Goal: Find specific page/section: Find specific page/section

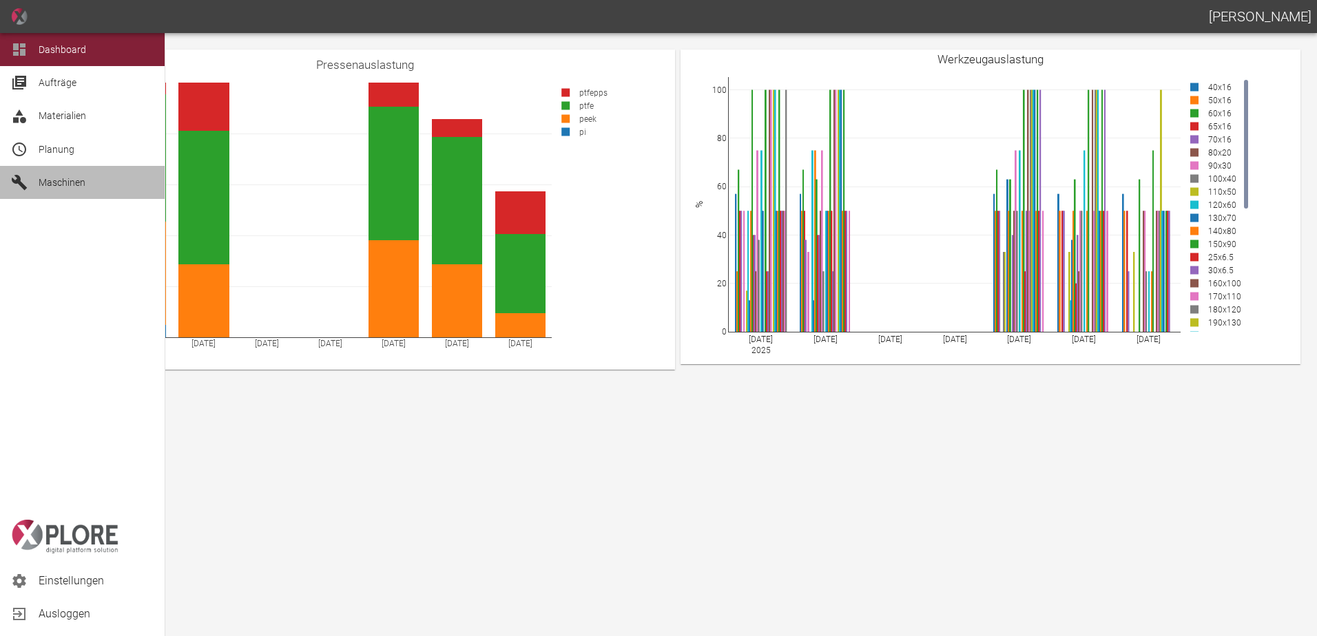
click at [43, 183] on span "Maschinen" at bounding box center [62, 182] width 47 height 11
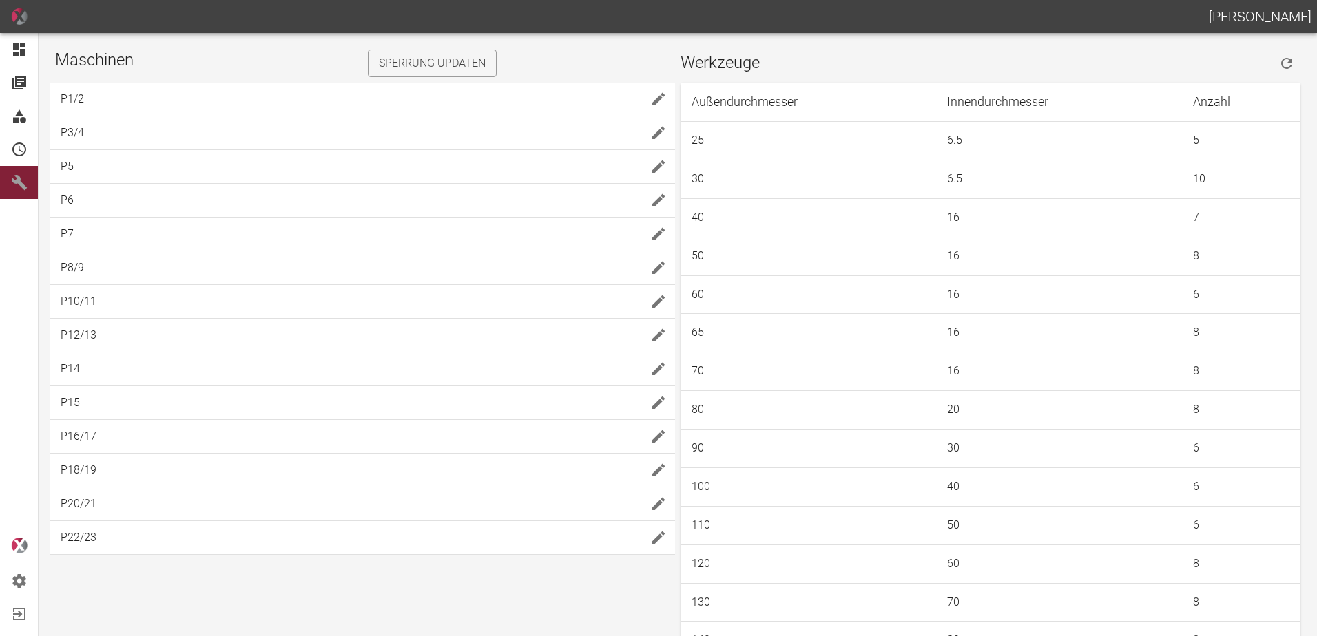
click at [1281, 63] on icon "Werkzeuge updaten" at bounding box center [1286, 63] width 11 height 11
click at [415, 436] on span "P16/17" at bounding box center [351, 436] width 581 height 17
click at [1283, 65] on icon "Werkzeuge updaten" at bounding box center [1286, 63] width 17 height 17
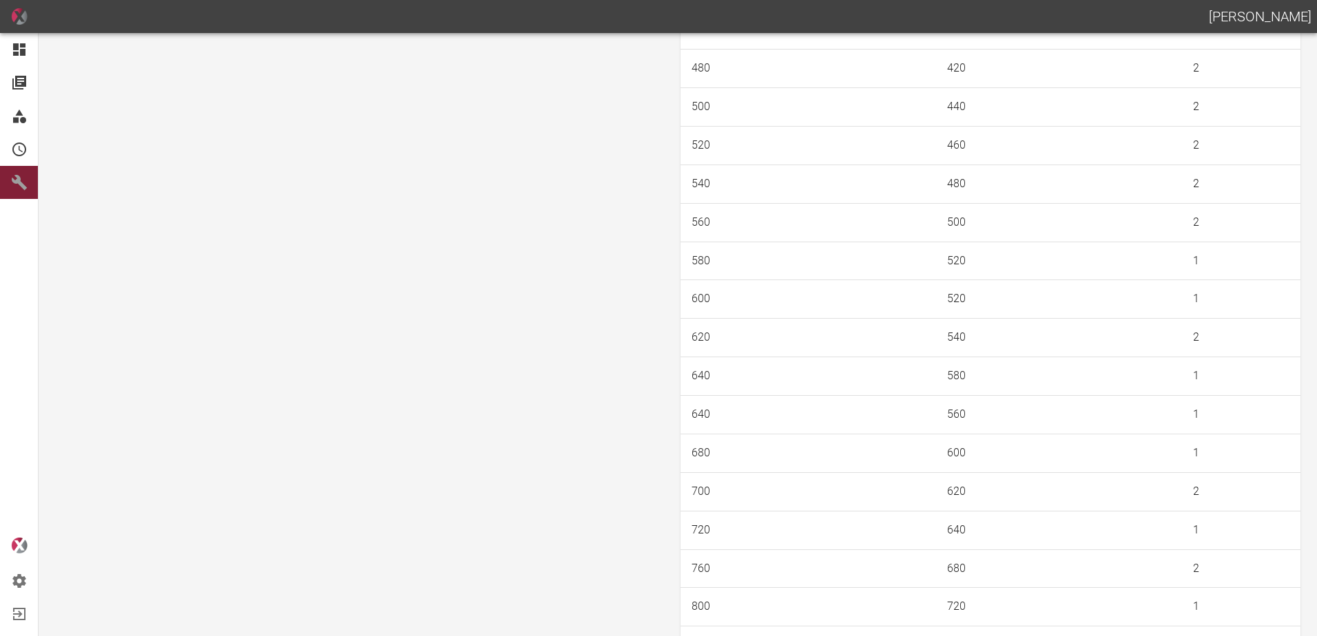
scroll to position [1420, 0]
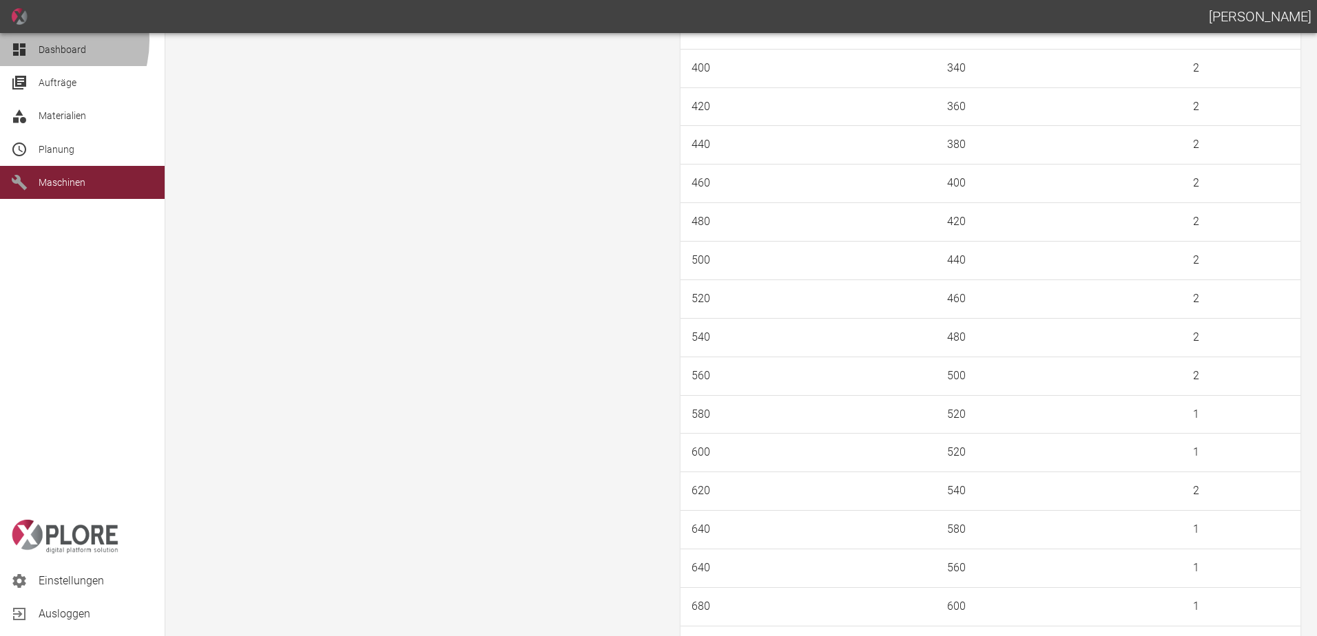
click at [36, 41] on div "Dashboard" at bounding box center [82, 49] width 165 height 33
